Goal: Navigation & Orientation: Find specific page/section

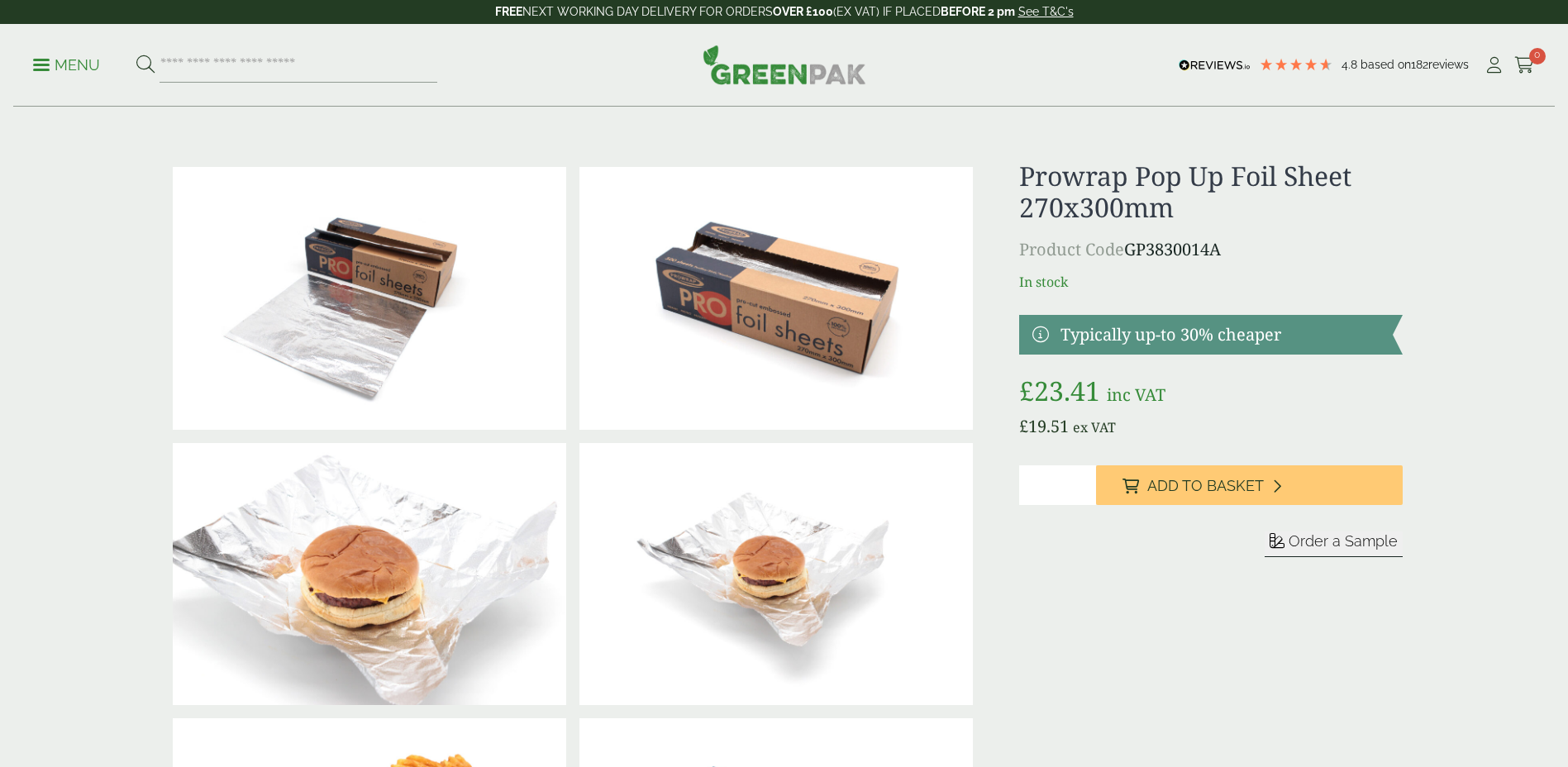
click at [14, 63] on div "Menu 4.8 Based on 182 reviews My Account" at bounding box center [784, 65] width 1542 height 83
click at [61, 53] on ul "Menu" at bounding box center [235, 65] width 404 height 35
click at [46, 69] on link "Menu" at bounding box center [66, 63] width 67 height 17
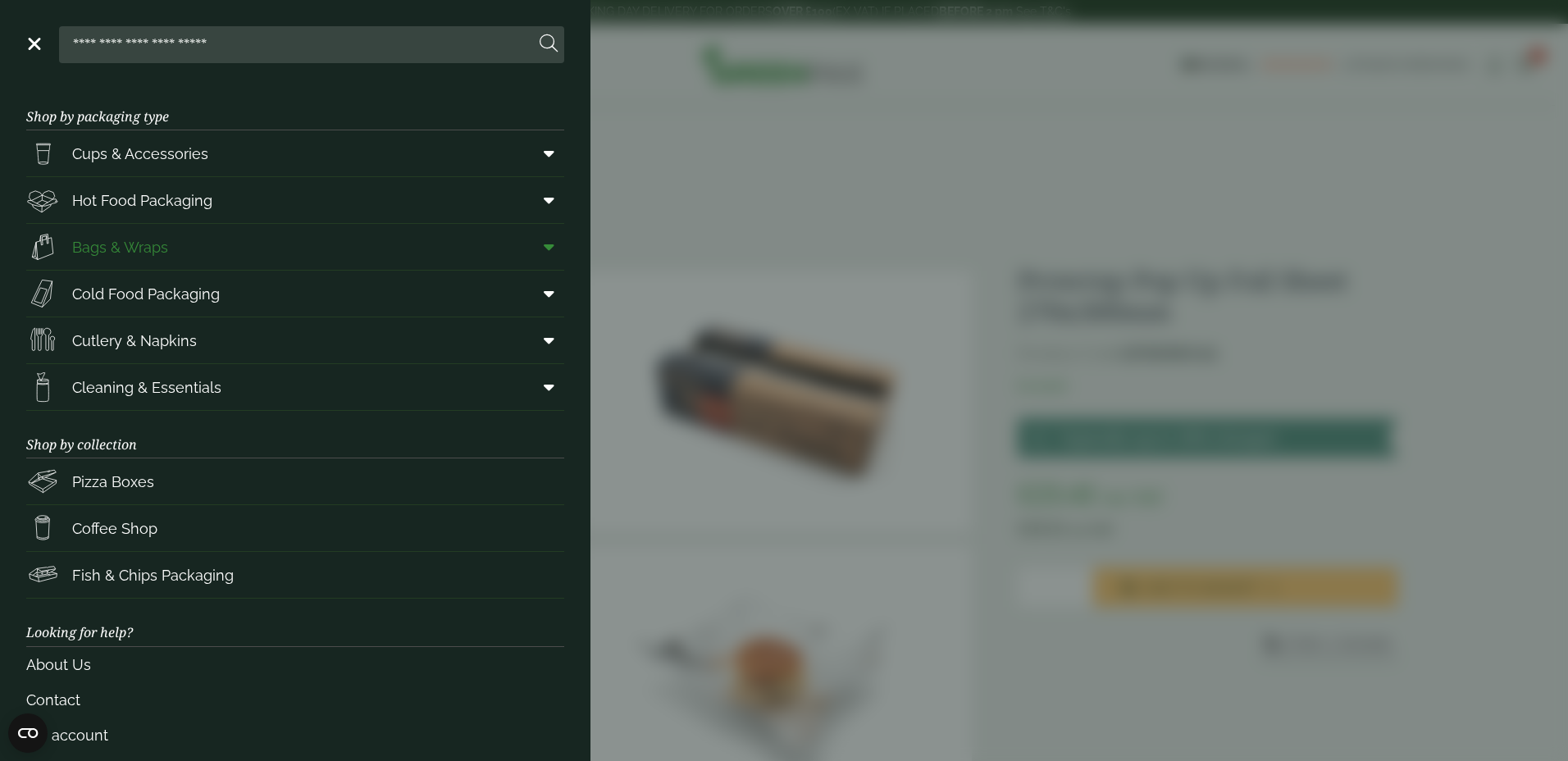
click at [157, 249] on span "Bags & Wraps" at bounding box center [120, 247] width 96 height 22
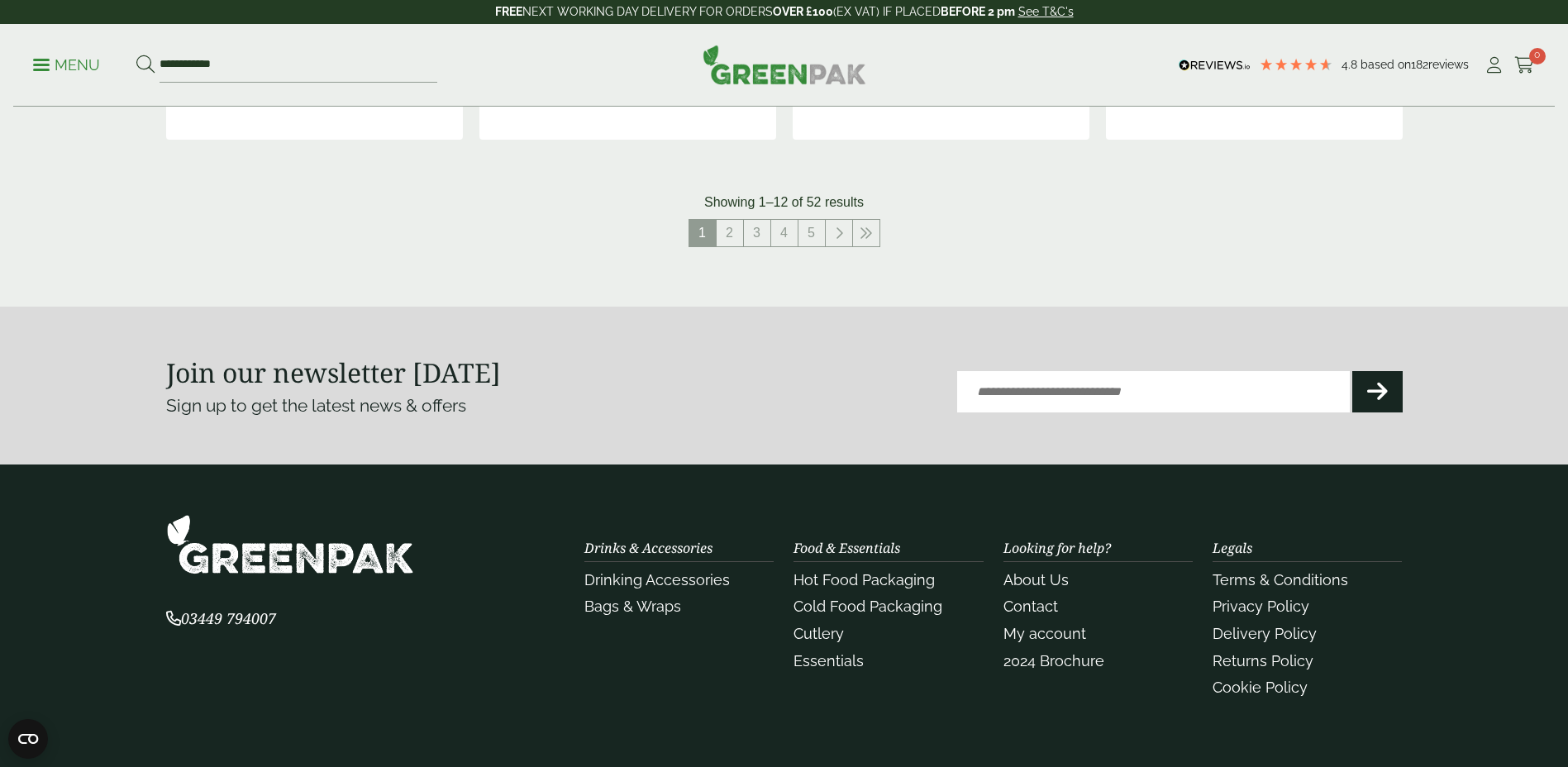
scroll to position [1570, 0]
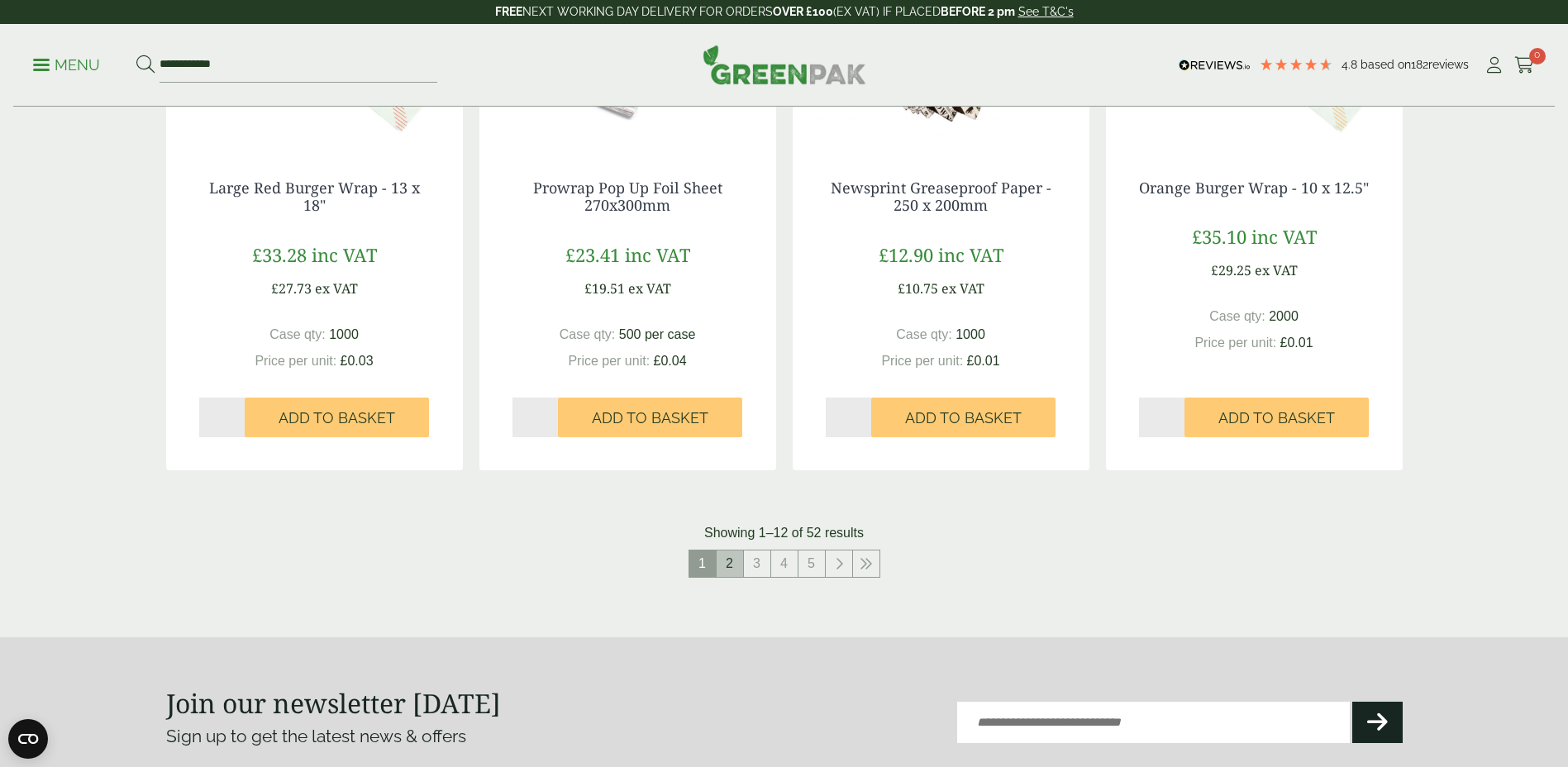
click at [736, 560] on link "2" at bounding box center [729, 563] width 26 height 26
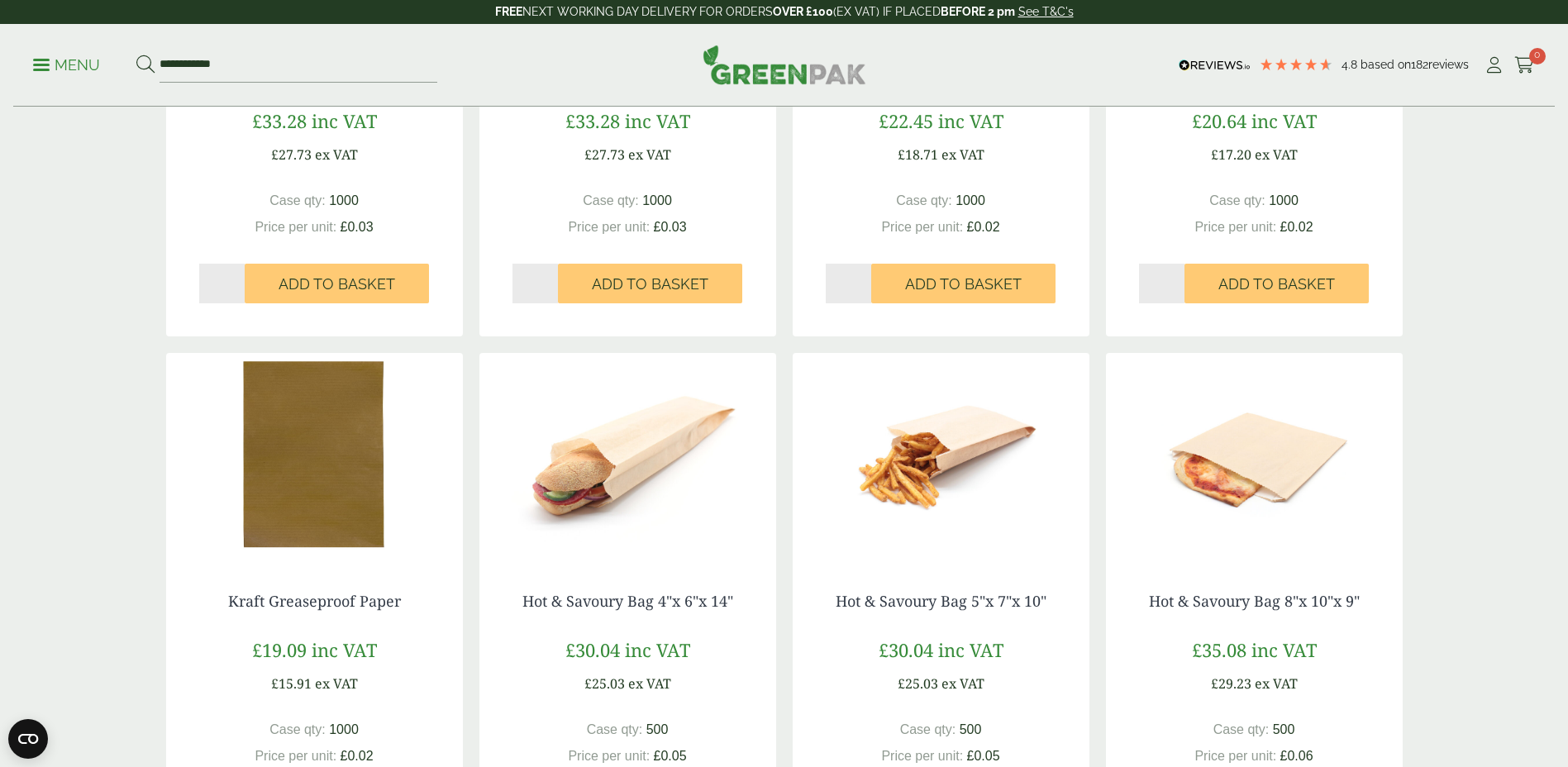
scroll to position [1653, 0]
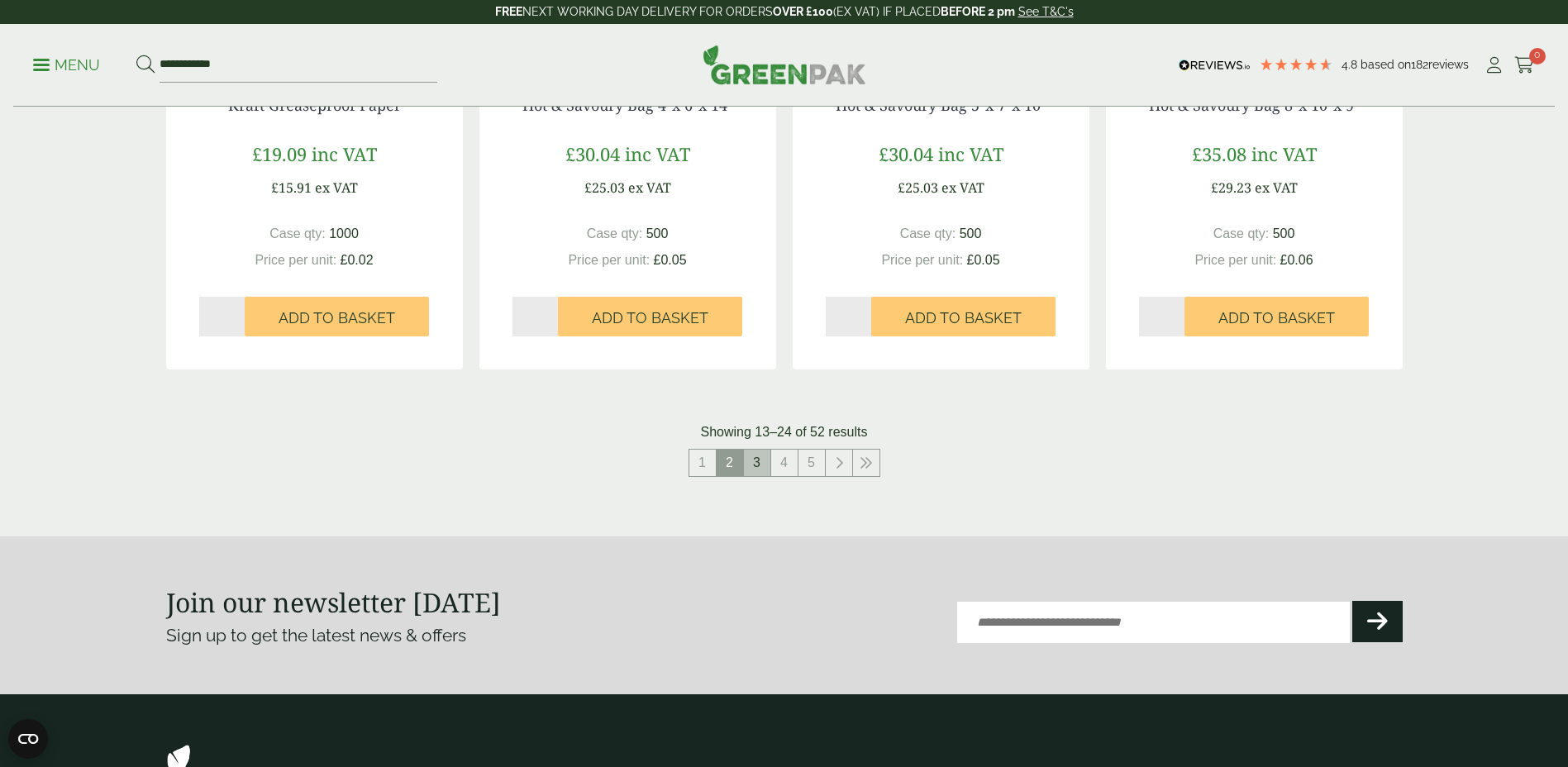
click at [755, 462] on link "3" at bounding box center [756, 462] width 26 height 26
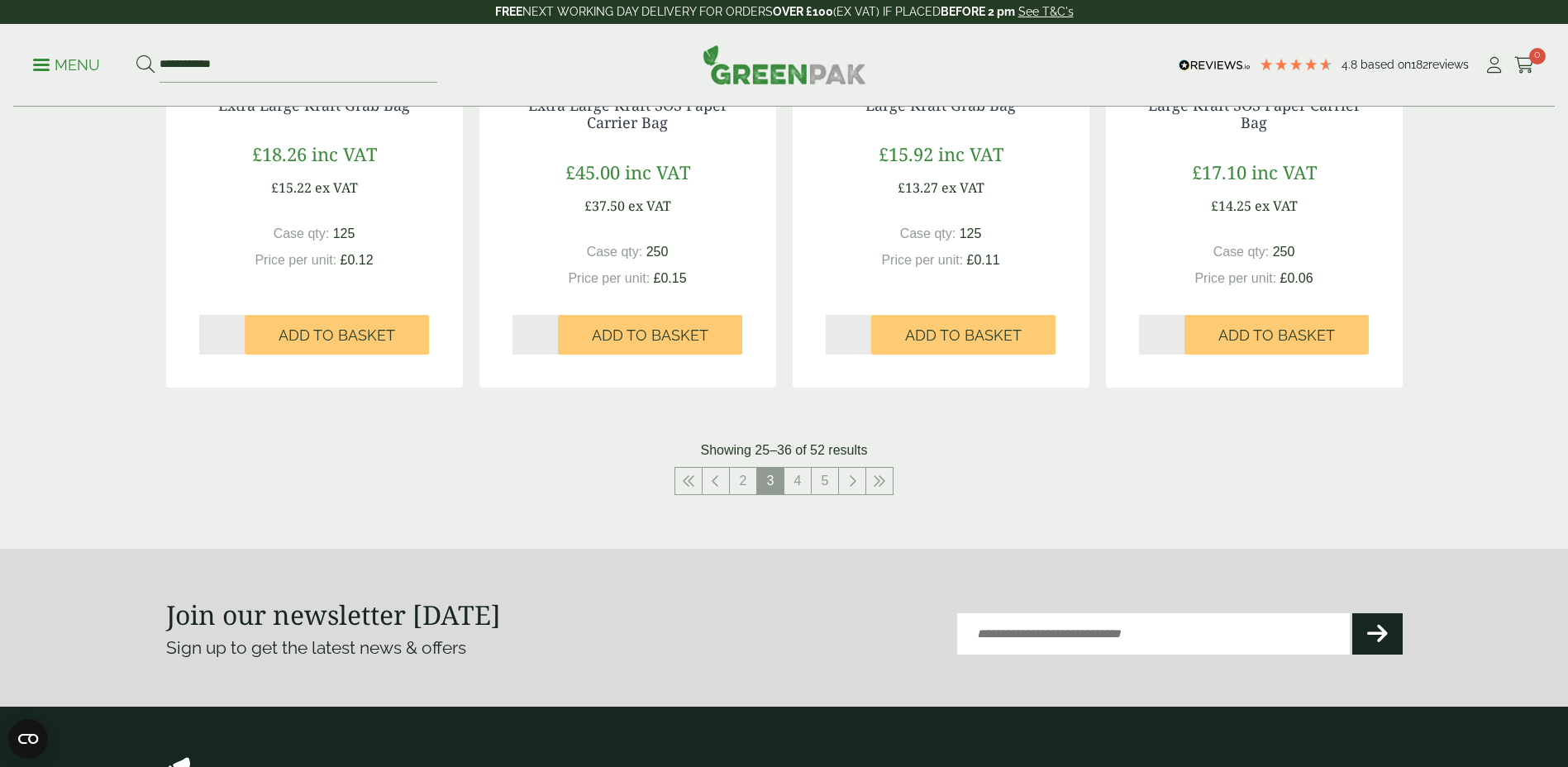
scroll to position [1404, 0]
